Goal: Transaction & Acquisition: Purchase product/service

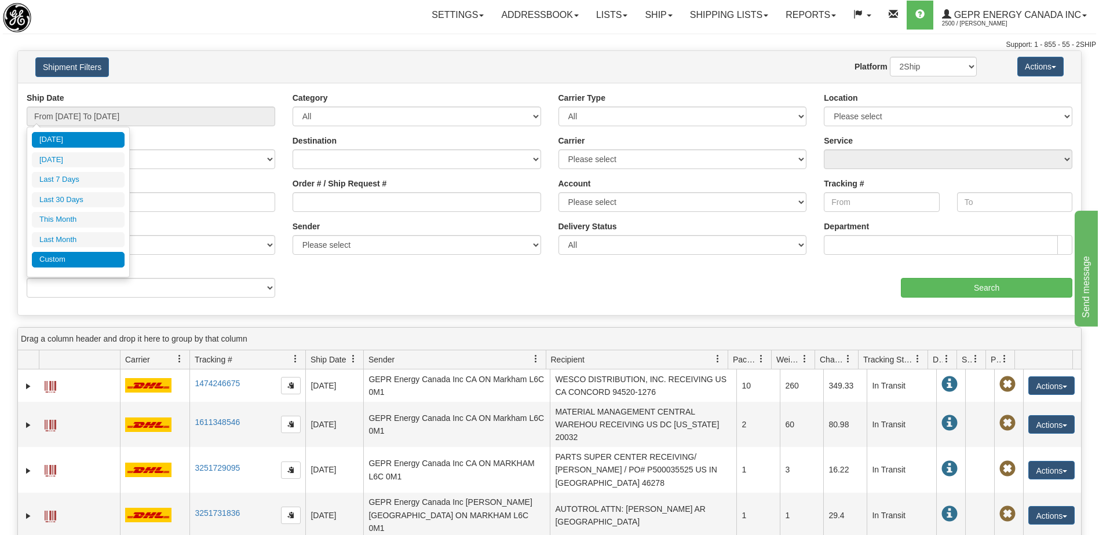
click at [83, 259] on li "Custom" at bounding box center [78, 260] width 93 height 16
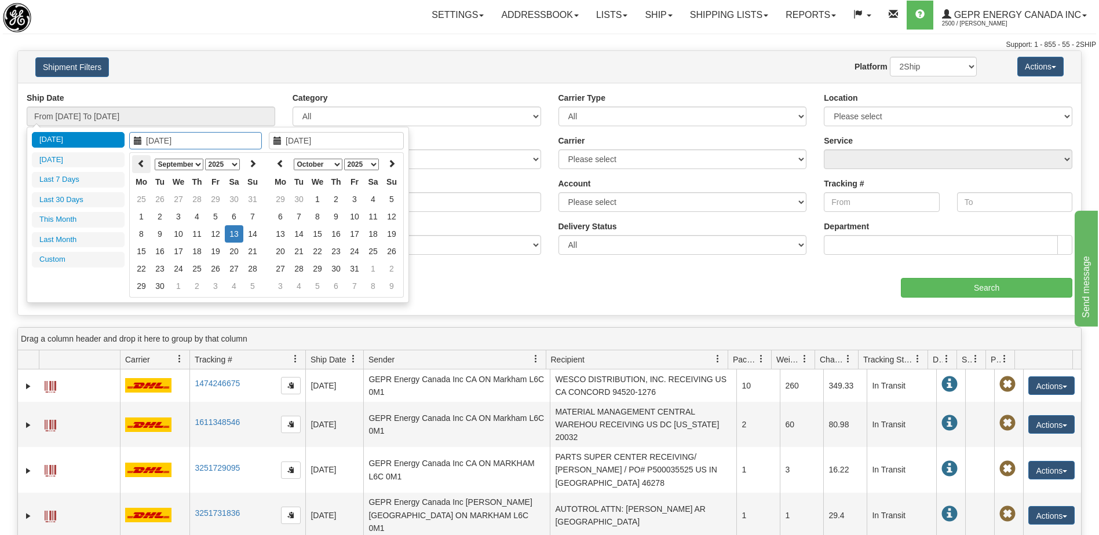
click at [145, 165] on icon at bounding box center [141, 163] width 8 height 8
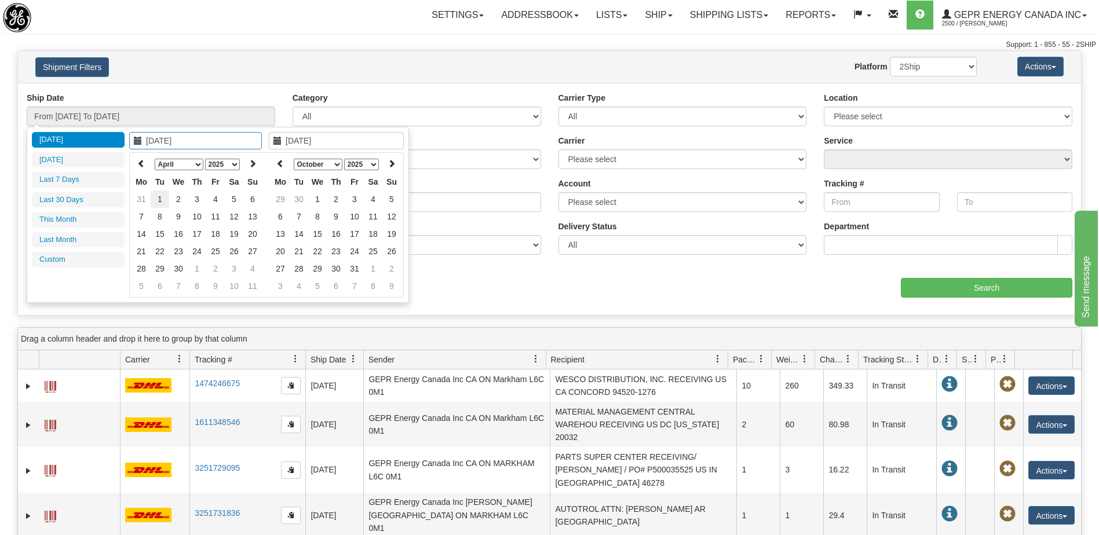
type input "04/01/2025"
click at [163, 200] on td "1" at bounding box center [160, 199] width 19 height 17
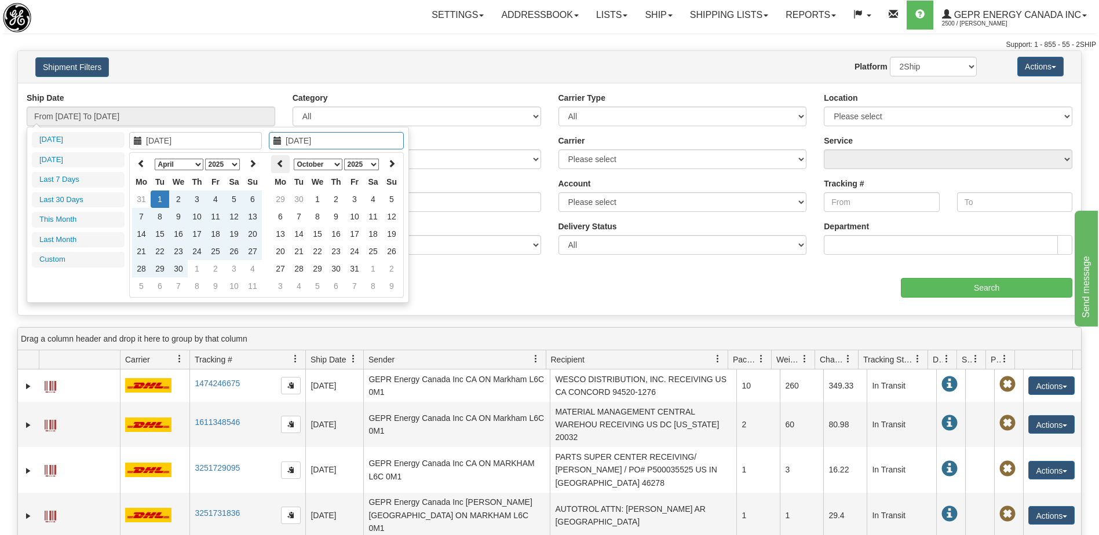
click at [280, 165] on icon at bounding box center [280, 163] width 8 height 8
type input "09/16/2025"
click at [299, 252] on td "16" at bounding box center [299, 251] width 19 height 17
type input "From 04/01/2025 To 09/16/2025"
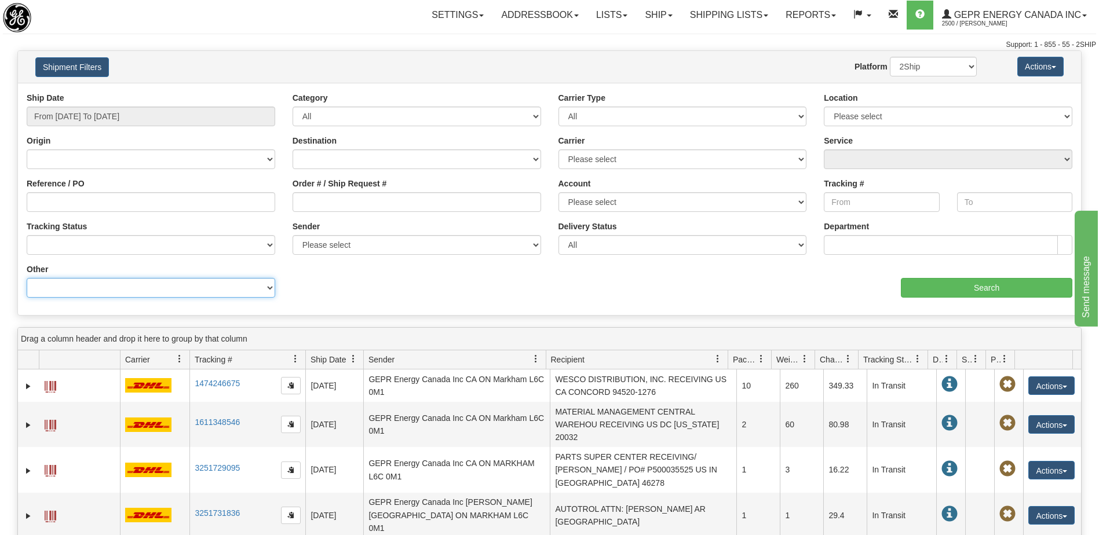
click at [177, 288] on select "Billing Account # Billing Type BOL # (LTL) Commodity Or Documents Consolidation…" at bounding box center [151, 288] width 249 height 20
select select "Recipient_ZIP"
click at [27, 278] on select "Billing Account # Billing Type BOL # (LTL) Commodity Or Documents Consolidation…" at bounding box center [151, 288] width 249 height 20
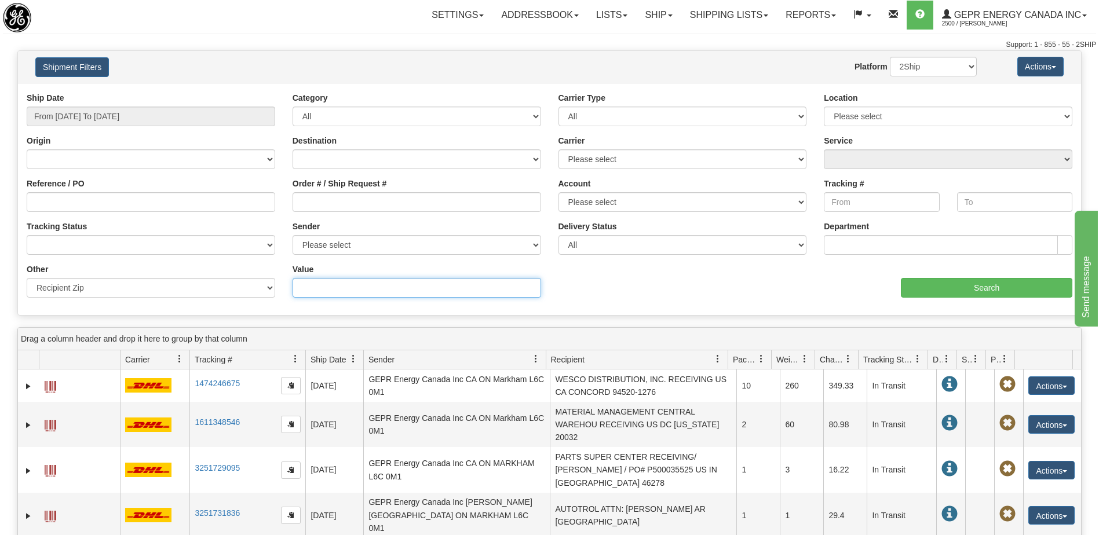
click at [304, 288] on input "Value" at bounding box center [417, 288] width 249 height 20
paste input "03150"
type input "03150"
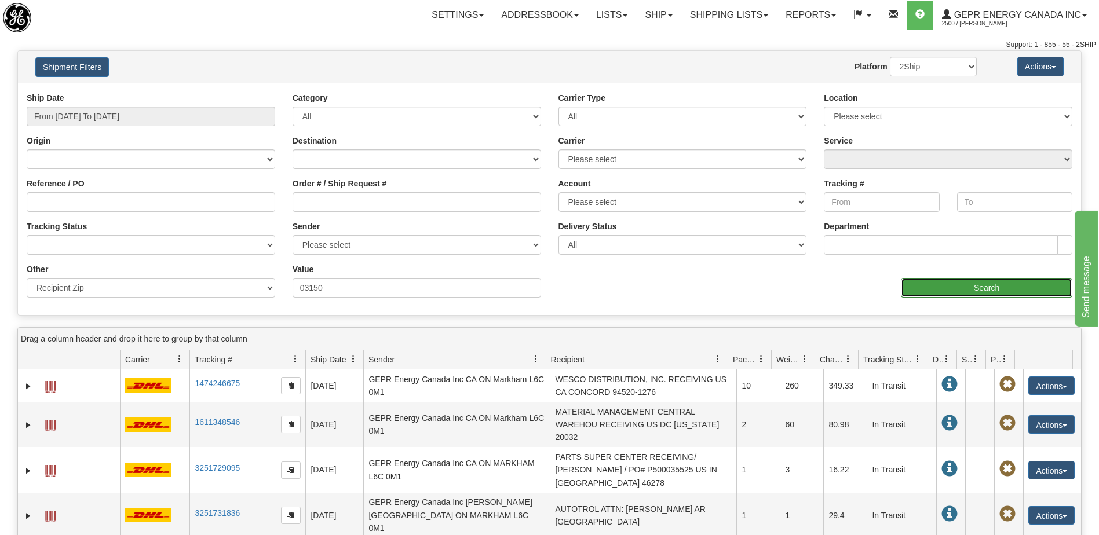
click at [967, 291] on input "Search" at bounding box center [986, 288] width 171 height 20
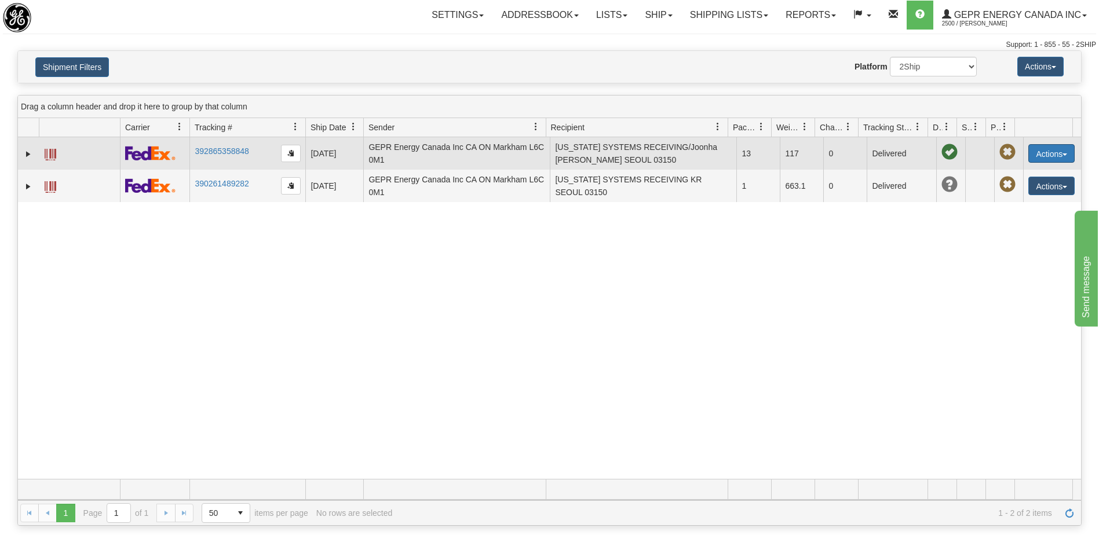
click at [1045, 144] on button "Actions" at bounding box center [1051, 153] width 46 height 19
click at [1019, 175] on link "Repeat" at bounding box center [1027, 174] width 93 height 15
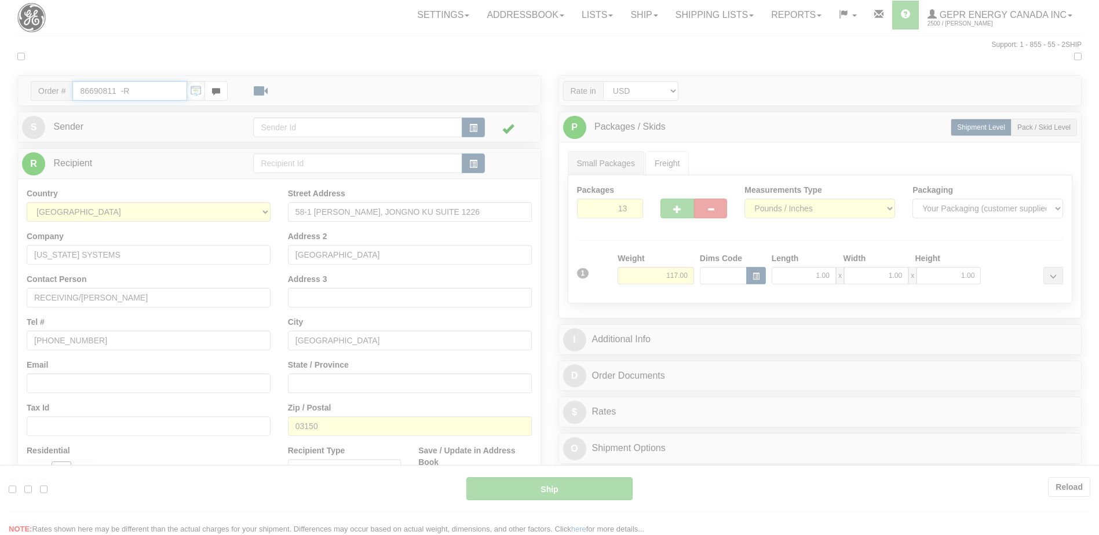
type input "03"
type input "12:07"
type input "16:00"
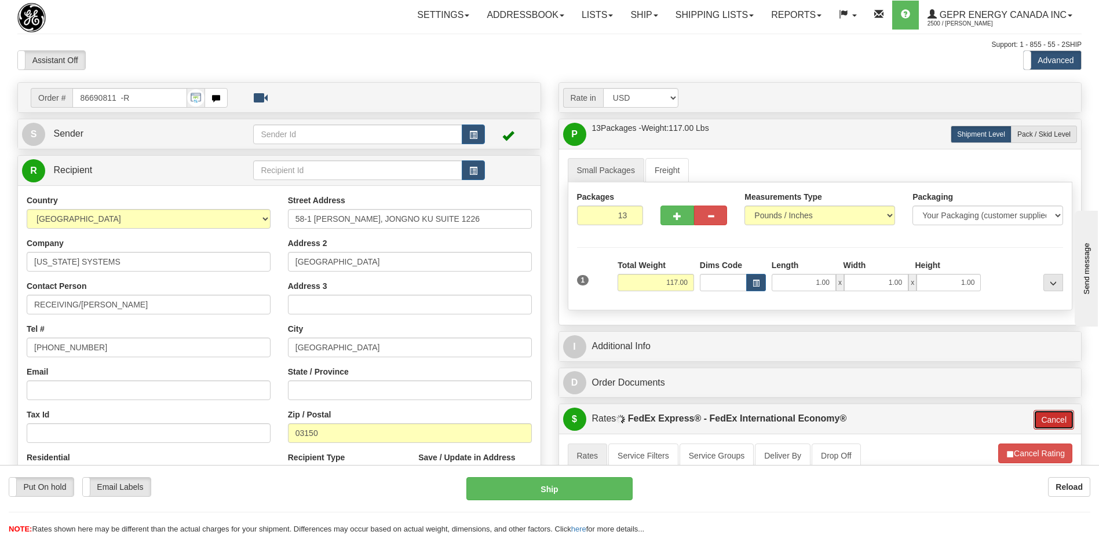
click at [1050, 425] on button "Cancel" at bounding box center [1053, 420] width 41 height 20
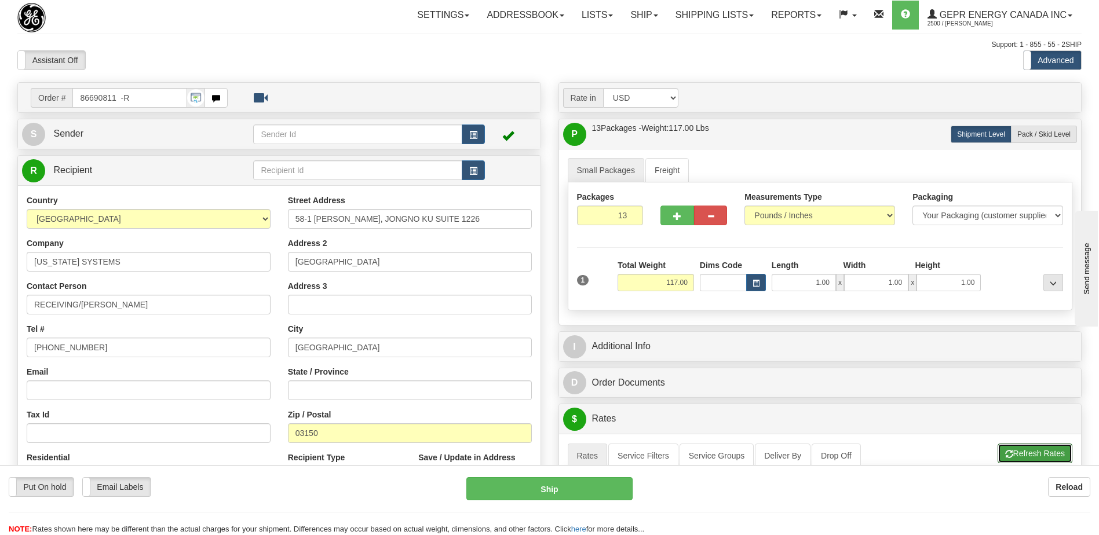
click at [1044, 448] on button "Refresh Rates" at bounding box center [1035, 454] width 75 height 20
click at [608, 211] on input "13" at bounding box center [610, 216] width 67 height 20
type input "6"
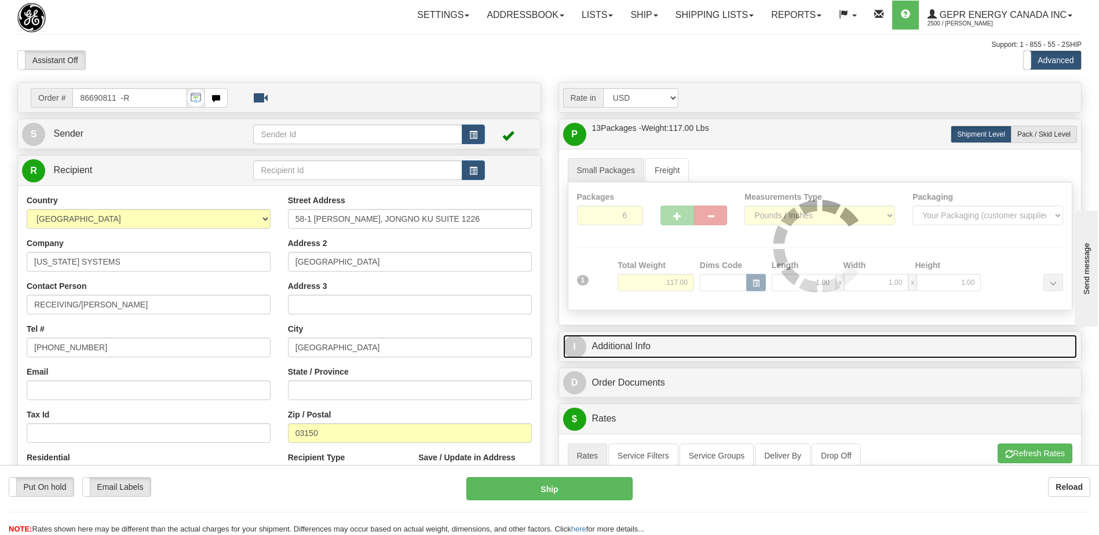
click at [763, 345] on link "I Additional Info" at bounding box center [820, 347] width 514 height 24
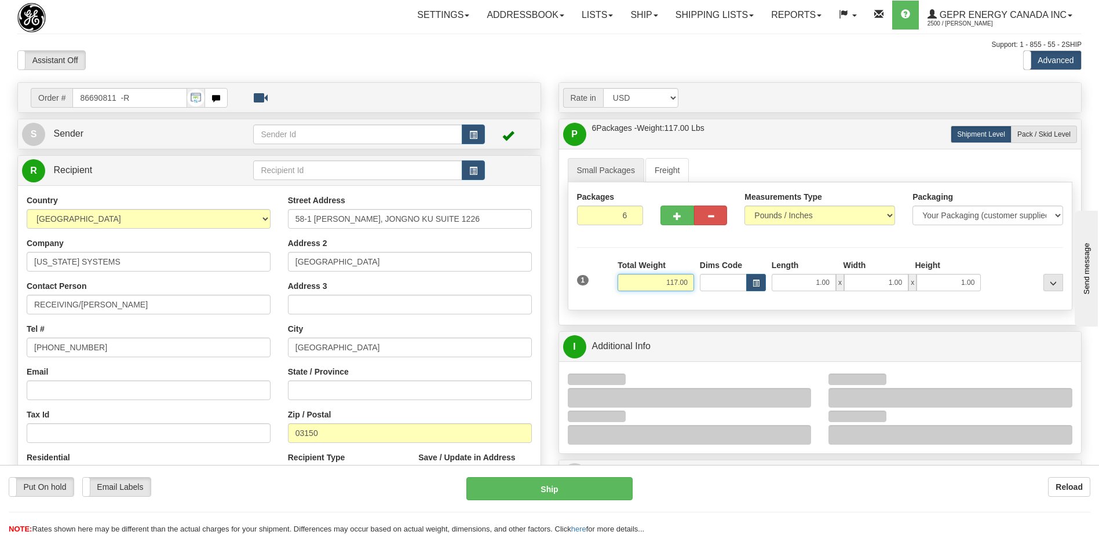
click at [679, 283] on input "117.00" at bounding box center [656, 282] width 76 height 17
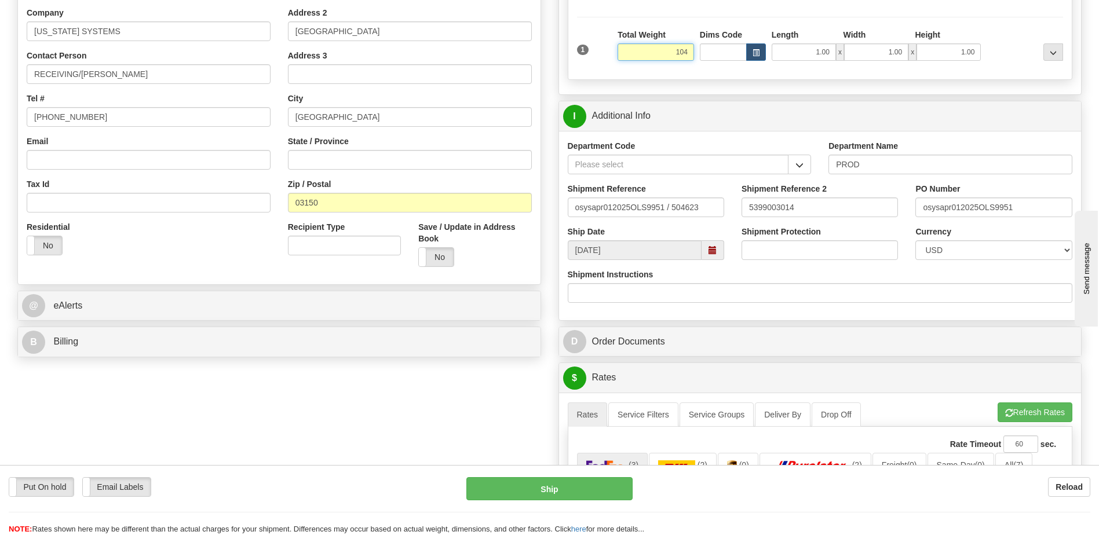
scroll to position [348, 0]
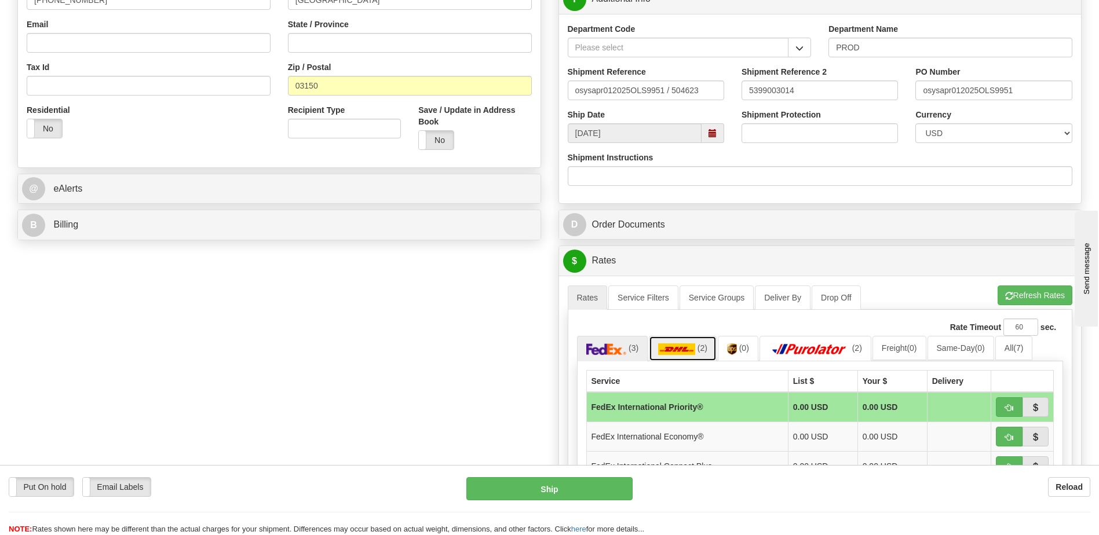
type input "104.00"
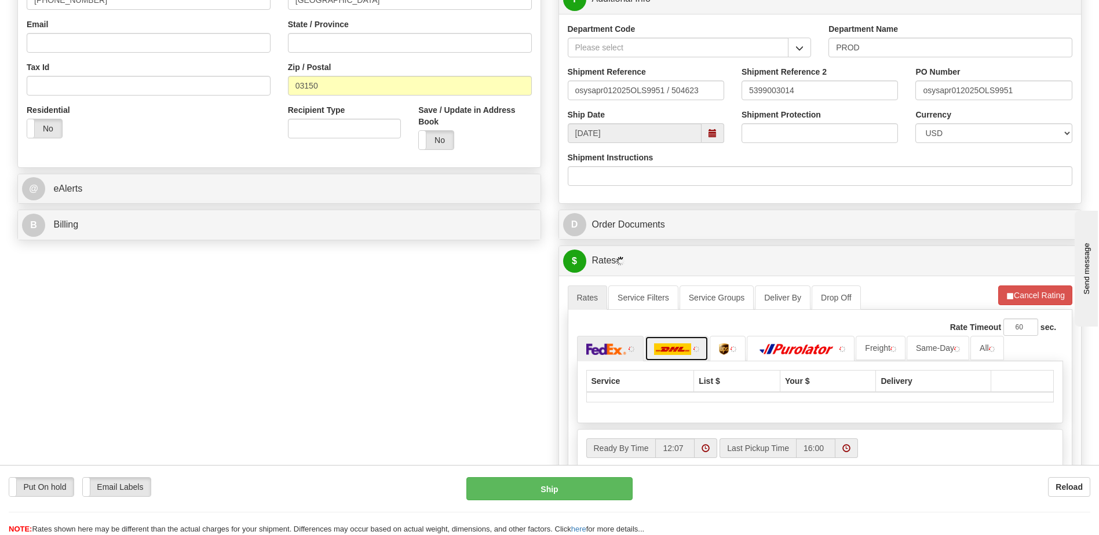
click at [697, 350] on link at bounding box center [677, 348] width 64 height 25
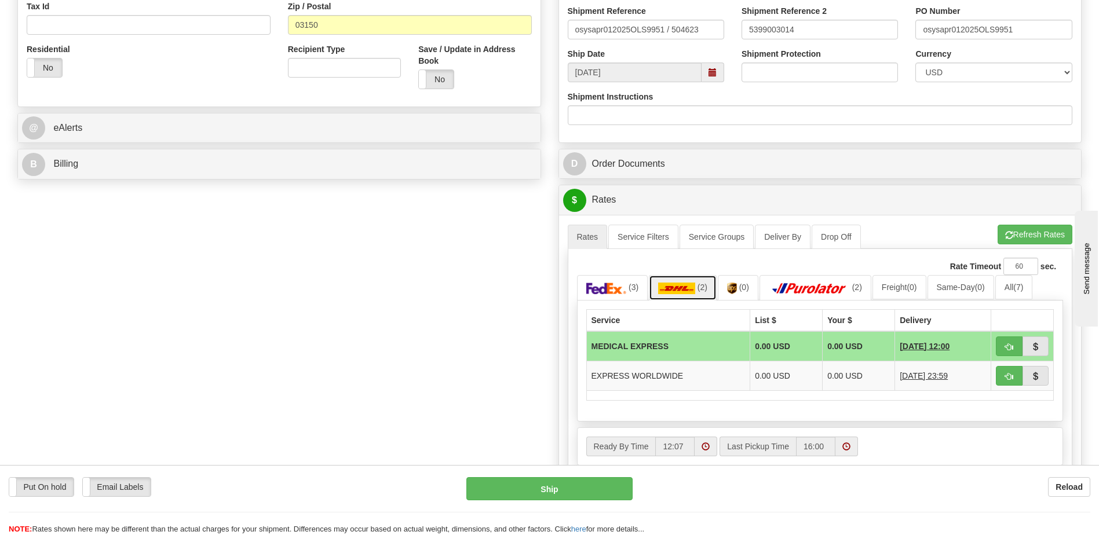
scroll to position [405, 0]
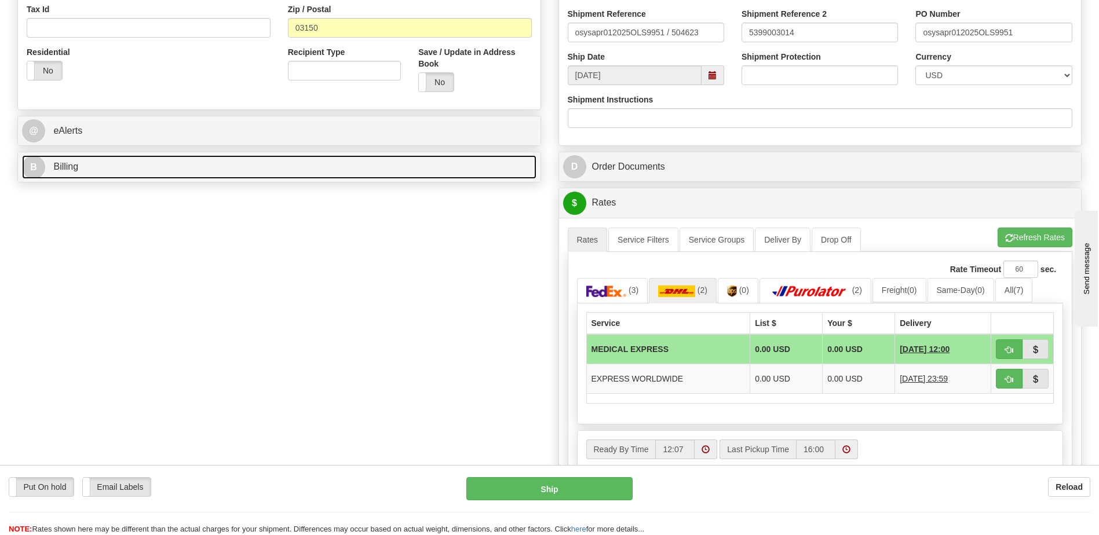
click at [111, 177] on link "B Billing" at bounding box center [279, 167] width 514 height 24
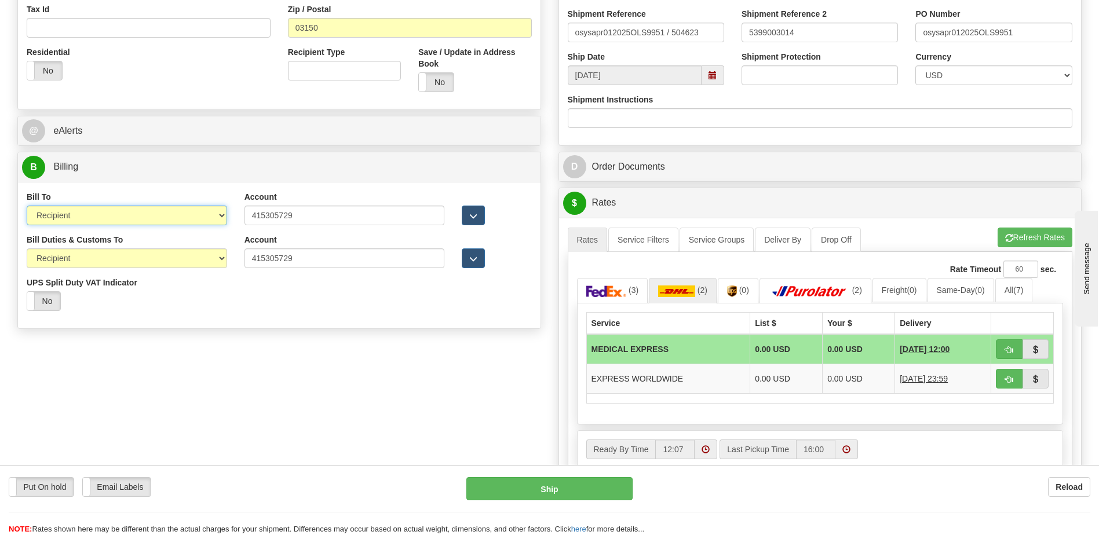
drag, startPoint x: 196, startPoint y: 216, endPoint x: 193, endPoint y: 226, distance: 10.3
click at [196, 216] on select "Sender Recipient Third Party Collect" at bounding box center [127, 216] width 200 height 20
click at [27, 206] on select "Sender Recipient Third Party Collect" at bounding box center [127, 216] width 200 height 20
click at [130, 222] on select "Sender Recipient Third Party Collect" at bounding box center [127, 216] width 200 height 20
select select "1"
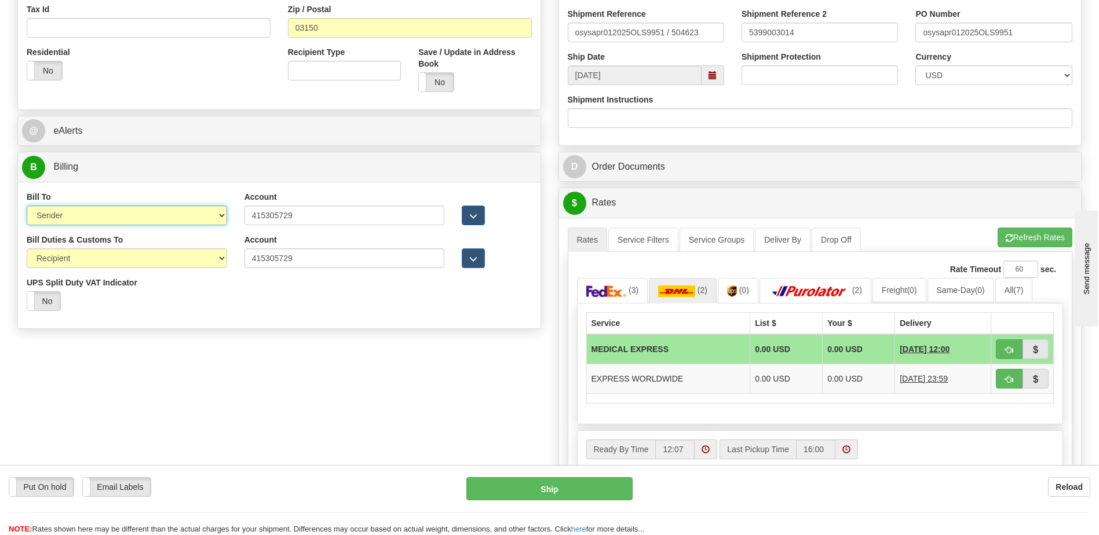
click at [27, 206] on select "Sender Recipient Third Party Collect" at bounding box center [127, 216] width 200 height 20
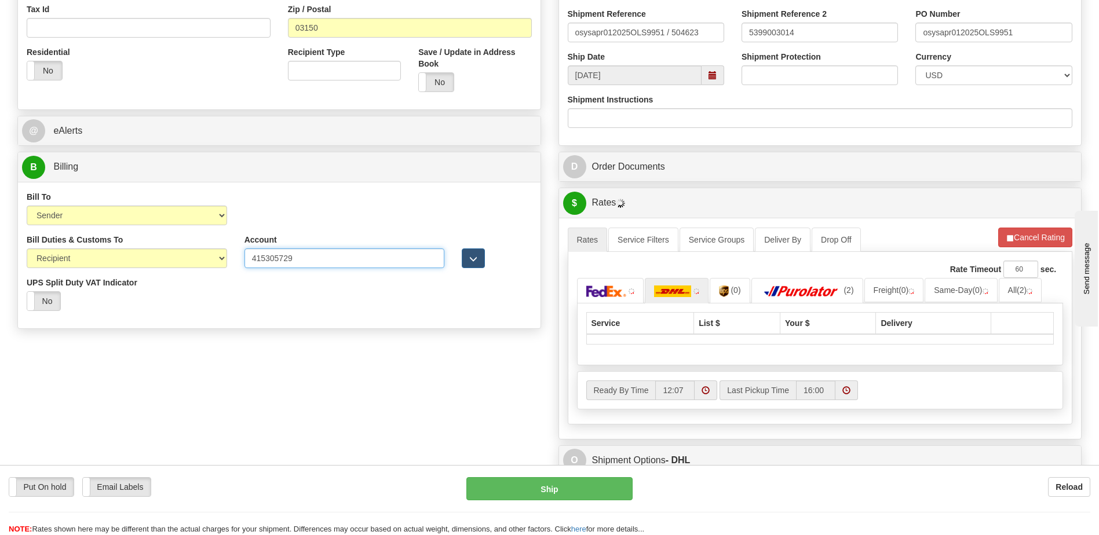
click at [268, 255] on input "415305729" at bounding box center [344, 259] width 200 height 20
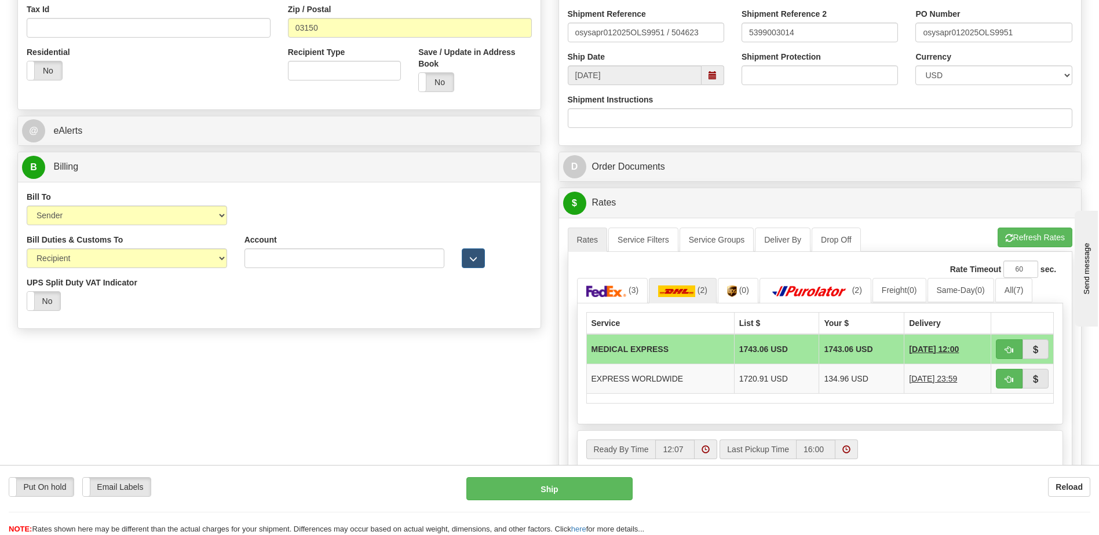
click at [295, 367] on div "Order # 86690811 -R S Sender" at bounding box center [550, 145] width 1082 height 937
click at [1029, 236] on button "Refresh Rates" at bounding box center [1035, 238] width 75 height 20
click at [450, 434] on div "Order # 86690811 -R S Sender" at bounding box center [550, 145] width 1082 height 937
